Goal: Transaction & Acquisition: Purchase product/service

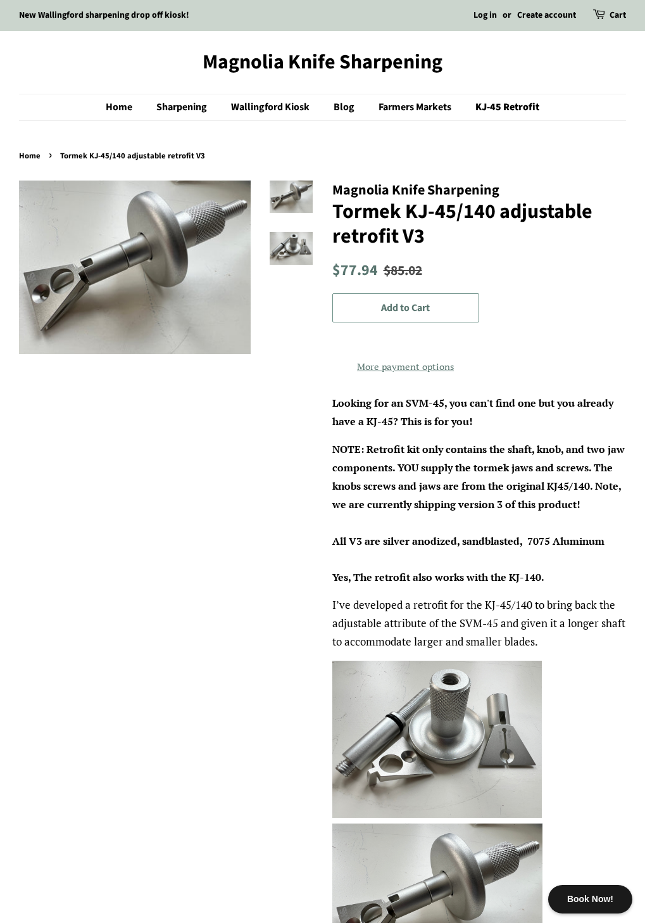
click at [422, 310] on span "Add to Cart" at bounding box center [405, 308] width 49 height 14
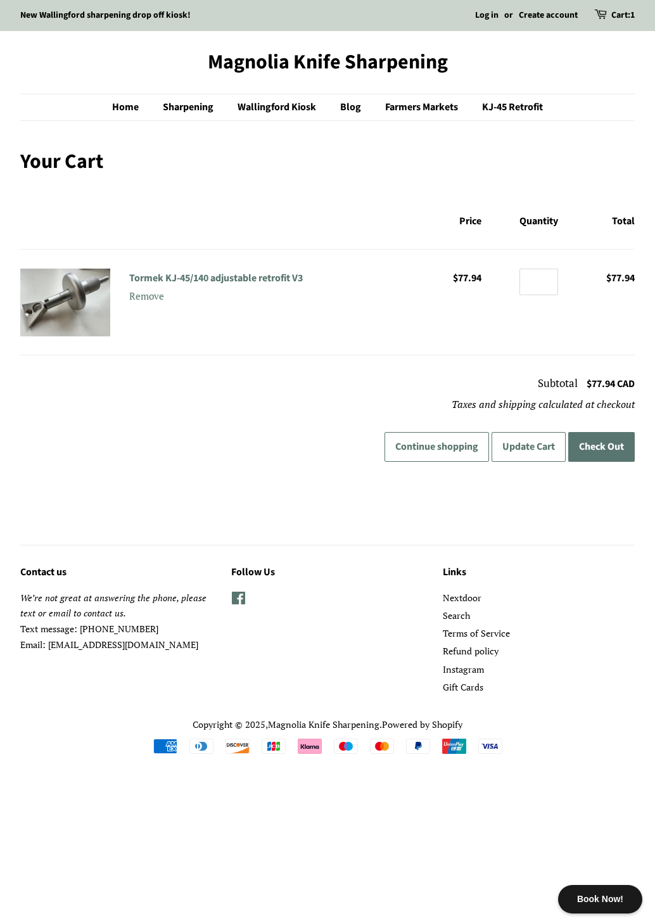
click at [607, 453] on button "Check Out" at bounding box center [601, 447] width 66 height 30
